Goal: Navigation & Orientation: Find specific page/section

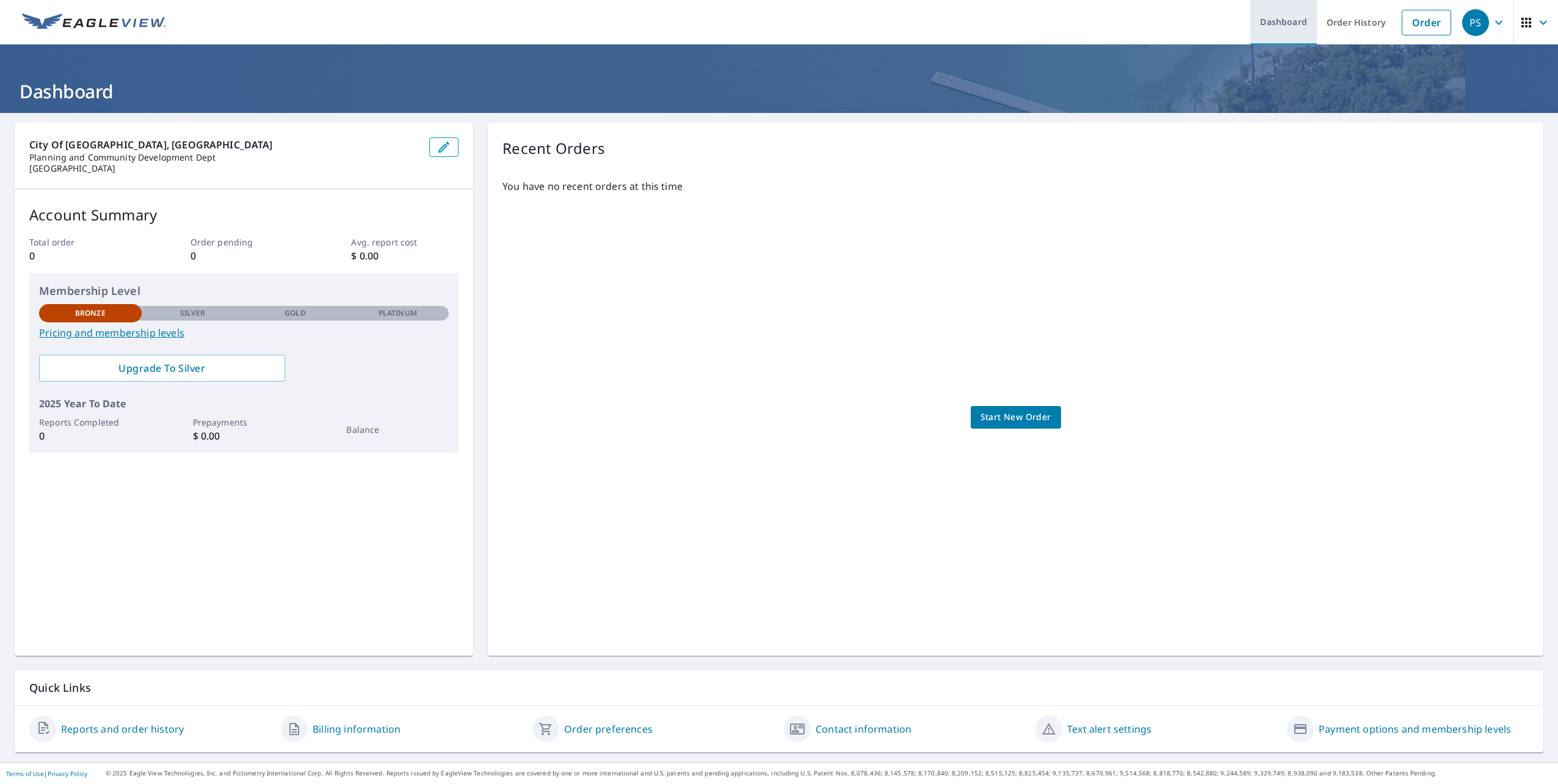
click at [1273, 22] on link "Dashboard" at bounding box center [1284, 22] width 67 height 44
click at [1493, 19] on icon "button" at bounding box center [1499, 23] width 15 height 15
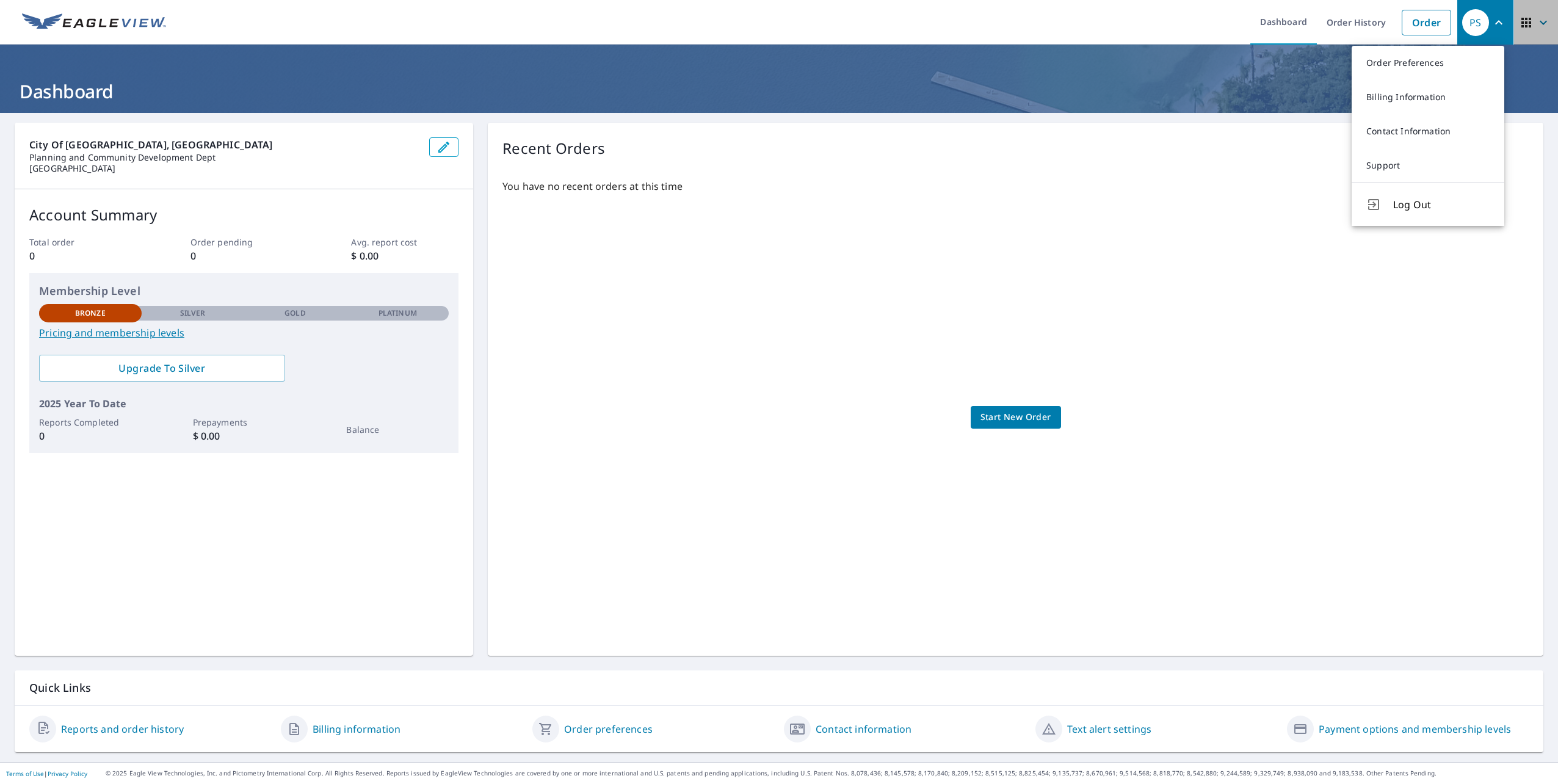
click at [1536, 18] on icon "button" at bounding box center [1544, 23] width 15 height 15
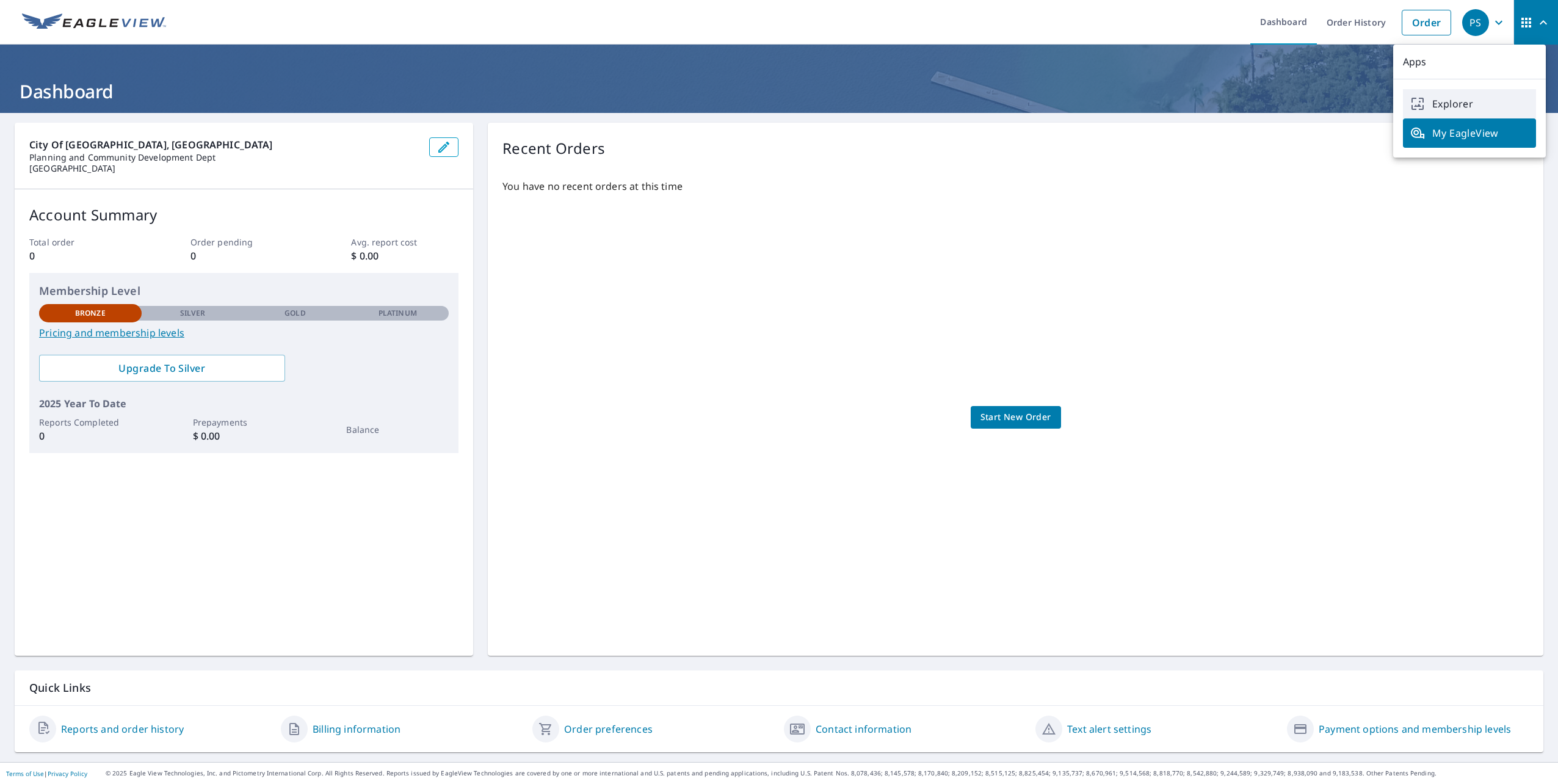
click at [1454, 103] on span "Explorer" at bounding box center [1470, 104] width 118 height 15
